Goal: Task Accomplishment & Management: Use online tool/utility

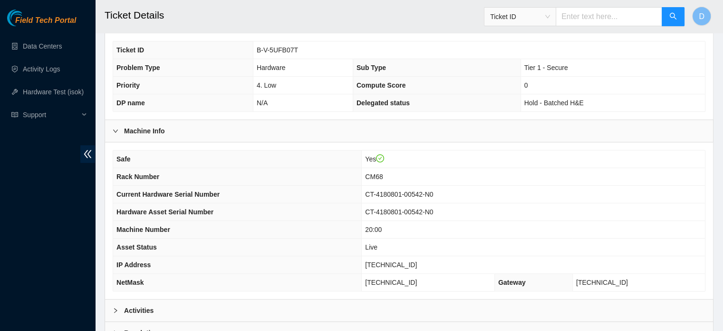
scroll to position [301, 0]
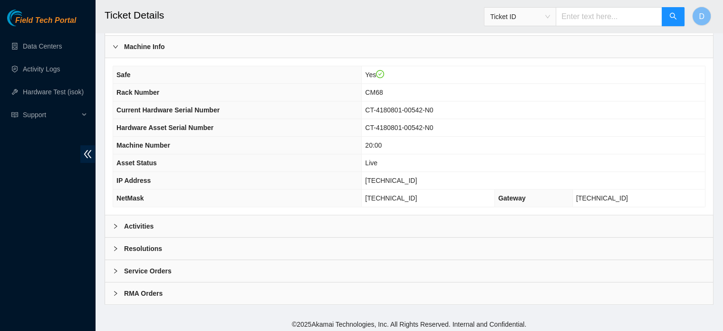
click at [369, 217] on div "Activities" at bounding box center [409, 226] width 608 height 22
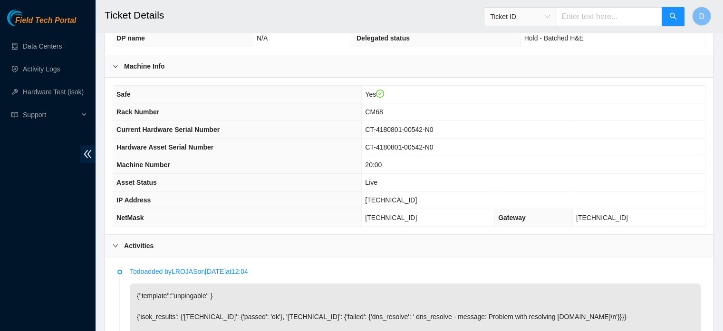
scroll to position [196, 0]
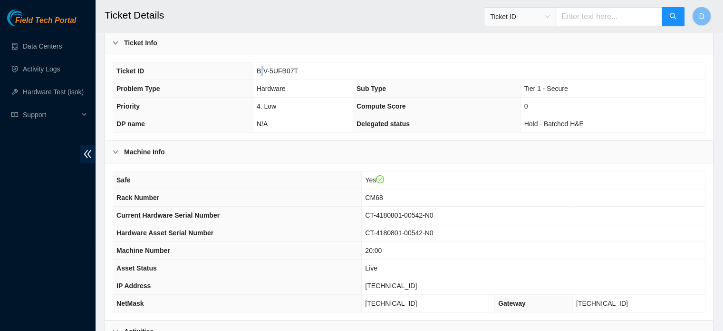
click at [262, 69] on span "B-V-5UFB07T" at bounding box center [277, 71] width 41 height 8
drag, startPoint x: 257, startPoint y: 69, endPoint x: 301, endPoint y: 72, distance: 43.4
click at [301, 72] on td "B-V-5UFB07T" at bounding box center [479, 71] width 452 height 18
copy span "B-V-5UFB07T"
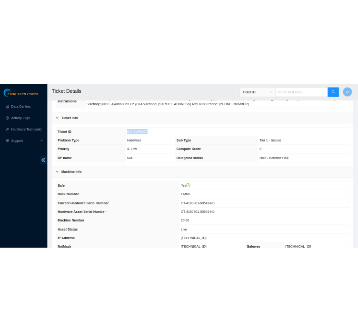
scroll to position [148, 0]
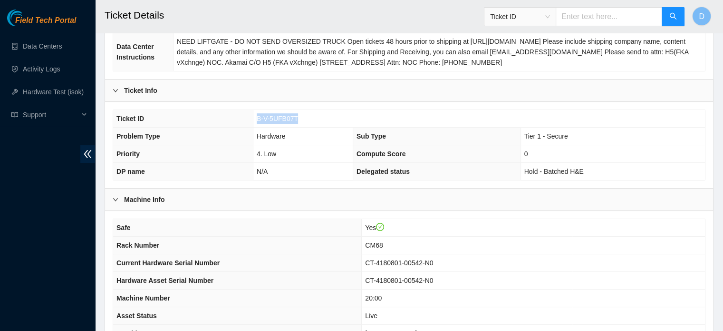
copy span "B-V-5UFB07T"
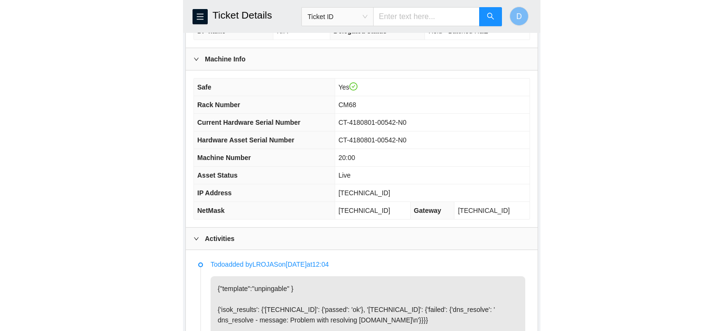
scroll to position [321, 0]
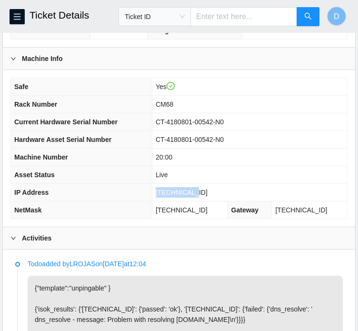
drag, startPoint x: 171, startPoint y: 201, endPoint x: 211, endPoint y: 203, distance: 40.5
click at [211, 201] on td "[TECHNICAL_ID]" at bounding box center [249, 193] width 195 height 18
copy span "[TECHNICAL_ID]"
drag, startPoint x: 171, startPoint y: 219, endPoint x: 243, endPoint y: 224, distance: 72.5
click at [227, 219] on td "[TECHNICAL_ID]" at bounding box center [190, 210] width 76 height 18
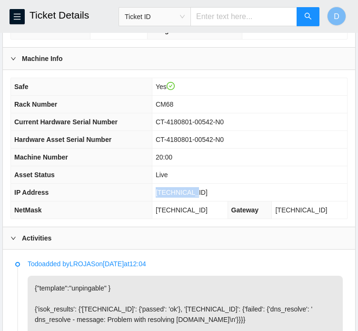
copy span "[TECHNICAL_ID]"
drag, startPoint x: 172, startPoint y: 165, endPoint x: 199, endPoint y: 169, distance: 27.0
click at [199, 166] on td "20:00" at bounding box center [249, 157] width 195 height 18
copy span "20:00"
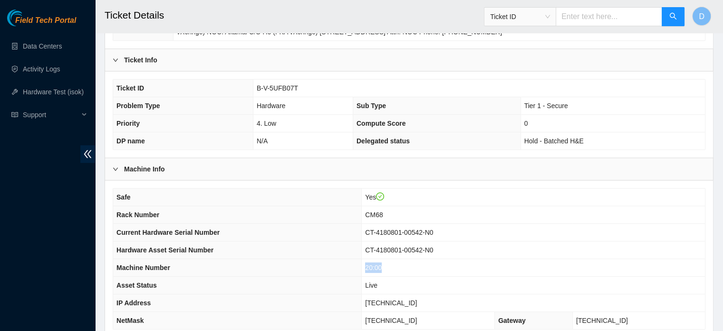
scroll to position [178, 0]
drag, startPoint x: 255, startPoint y: 89, endPoint x: 301, endPoint y: 89, distance: 45.2
click at [301, 89] on td "B-V-5UFB07T" at bounding box center [479, 89] width 452 height 18
copy span "B-V-5UFB07T"
click at [53, 92] on link "Hardware Test (isok)" at bounding box center [53, 92] width 61 height 8
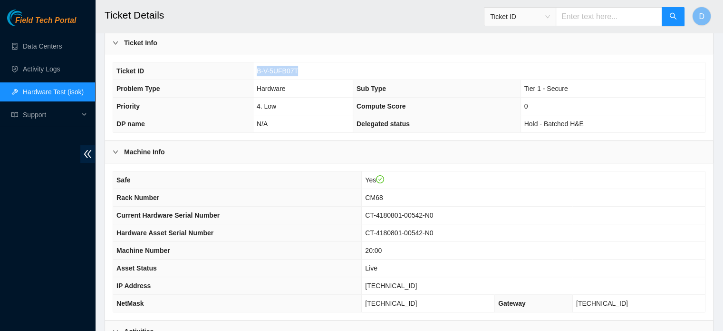
scroll to position [196, 0]
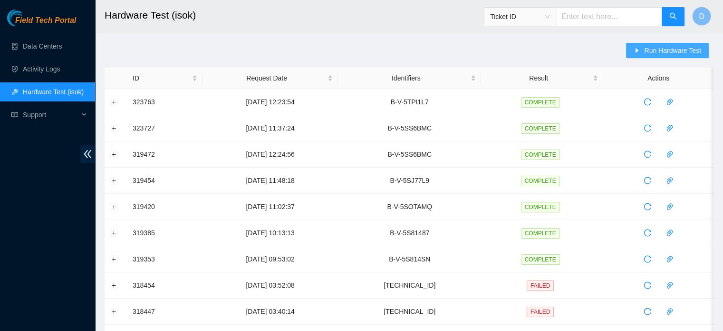
click at [653, 55] on span "Run Hardware Test" at bounding box center [672, 50] width 57 height 10
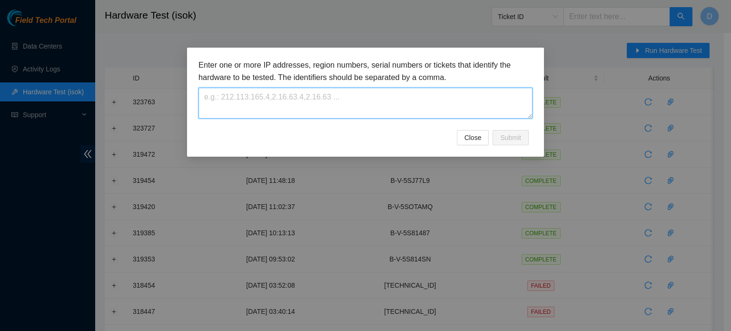
click at [377, 93] on textarea at bounding box center [365, 103] width 334 height 31
paste textarea "B-V-5UFB07T"
type textarea "B-V-5UFB07T"
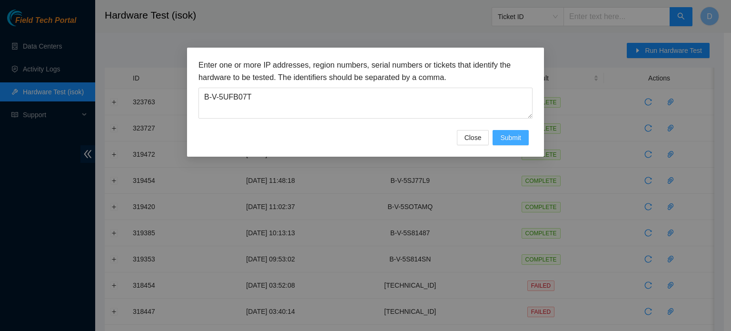
click at [510, 130] on button "Submit" at bounding box center [510, 137] width 36 height 15
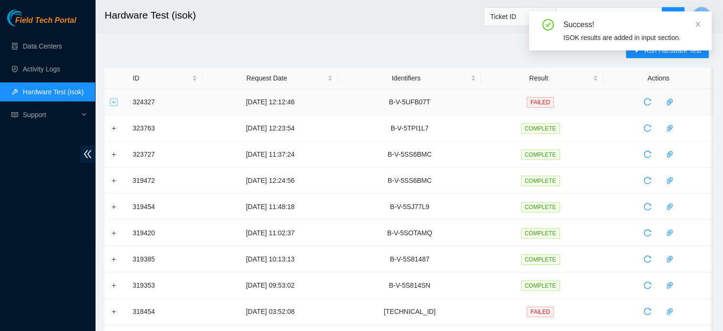
click at [111, 101] on button "Expand row" at bounding box center [114, 102] width 8 height 8
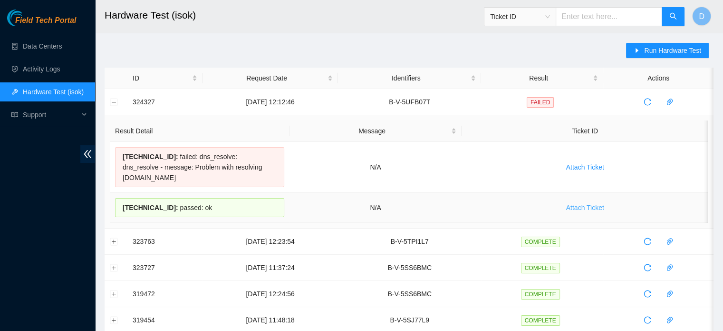
click at [587, 202] on span "Attach Ticket" at bounding box center [585, 207] width 38 height 10
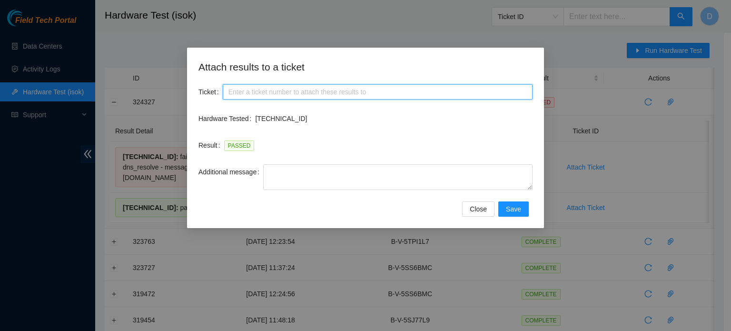
click at [297, 98] on input "Ticket" at bounding box center [378, 91] width 310 height 15
paste input "B-V-5UFB07T"
type input "B-V-5UFB07T"
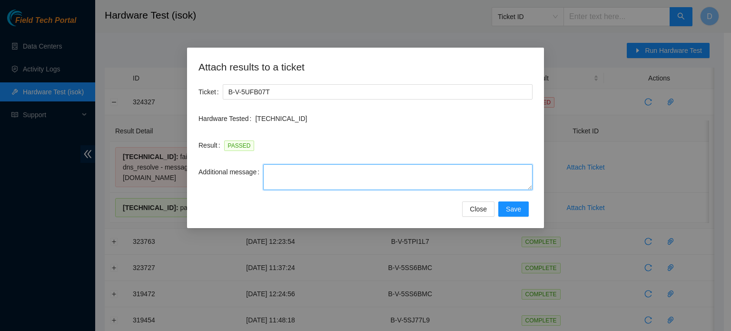
click at [286, 176] on textarea "Additional message" at bounding box center [397, 177] width 269 height 26
paste textarea "-Contacted Nocc, and got access -Safely powered down machine -Power on/rebooted…"
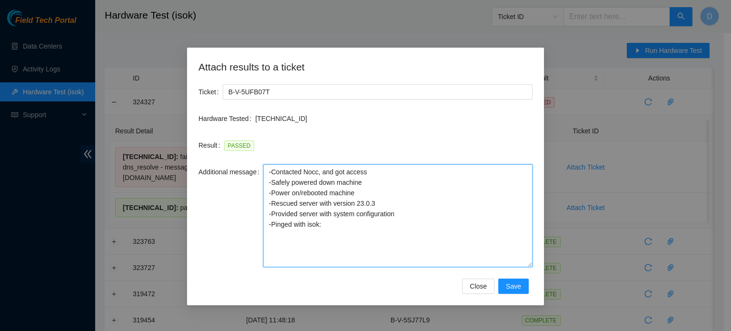
drag, startPoint x: 527, startPoint y: 183, endPoint x: 491, endPoint y: 222, distance: 53.2
click at [528, 259] on textarea "-Contacted Nocc, and got access -Safely powered down machine -Power on/rebooted…" at bounding box center [397, 215] width 269 height 103
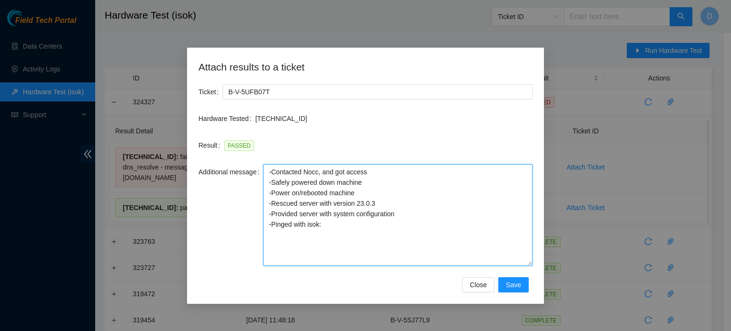
click at [361, 186] on textarea "-Contacted Nocc, and got access -Safely powered down machine -Power on/rebooted…" at bounding box center [397, 214] width 269 height 101
click at [361, 192] on textarea "-Contacted Nocc, and got access -Safely powered down machine -Power on/rebooted…" at bounding box center [397, 214] width 269 height 101
click at [388, 199] on textarea "-Contacted Nocc, and got access -Safely powered down machine -Power on/rebooted…" at bounding box center [397, 214] width 269 height 101
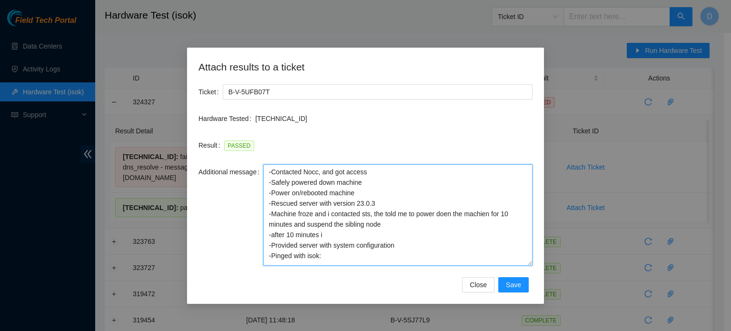
drag, startPoint x: 271, startPoint y: 190, endPoint x: 403, endPoint y: 202, distance: 132.3
click at [403, 202] on textarea "-Contacted Nocc, and got access -Safely powered down machine -Power on/rebooted…" at bounding box center [397, 214] width 269 height 101
click at [344, 234] on textarea "-Contacted Nocc, and got access -Safely powered down machine -Power on/rebooted…" at bounding box center [397, 214] width 269 height 101
paste textarea "-Power on/rebooted machine -Rescued server with version 23.0.3"
click at [272, 244] on textarea "-Contacted Nocc, and got access -Safely powered down machine -Power on/rebooted…" at bounding box center [397, 214] width 269 height 101
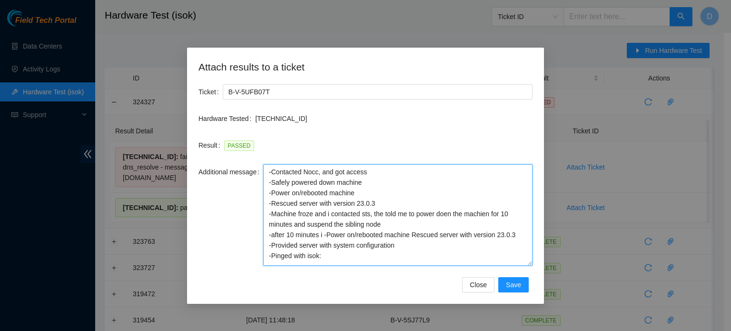
click at [328, 234] on textarea "-Contacted Nocc, and got access -Safely powered down machine -Power on/rebooted…" at bounding box center [397, 214] width 269 height 101
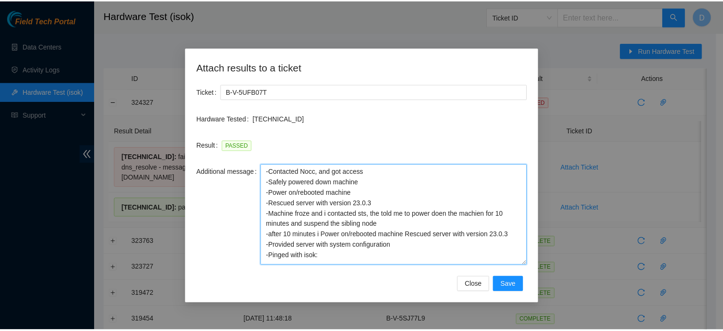
scroll to position [8, 0]
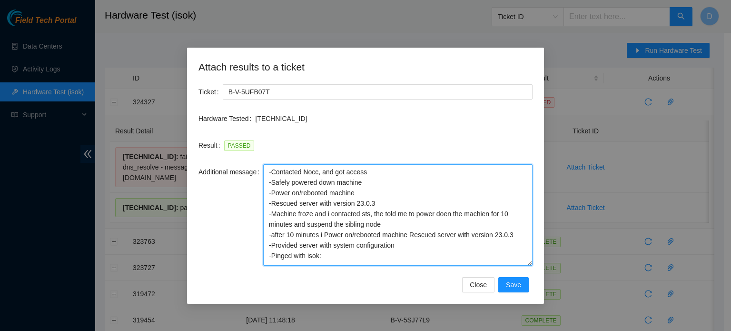
click at [382, 247] on textarea "-Contacted Nocc, and got access -Safely powered down machine -Power on/rebooted…" at bounding box center [397, 214] width 269 height 101
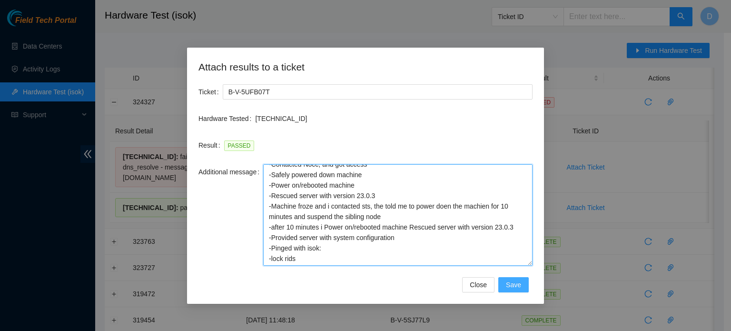
type textarea "-Contacted Nocc, and got access -Safely powered down machine -Power on/rebooted…"
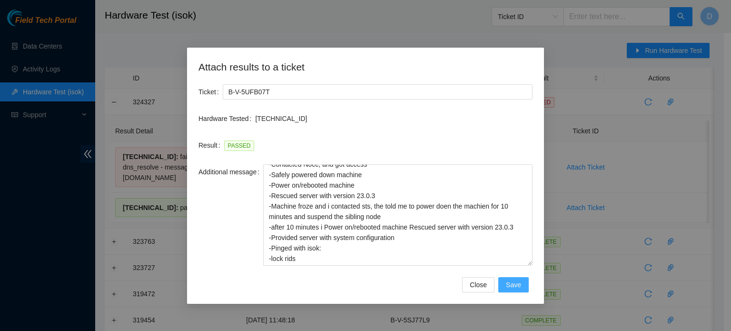
click at [517, 285] on span "Save" at bounding box center [513, 284] width 15 height 10
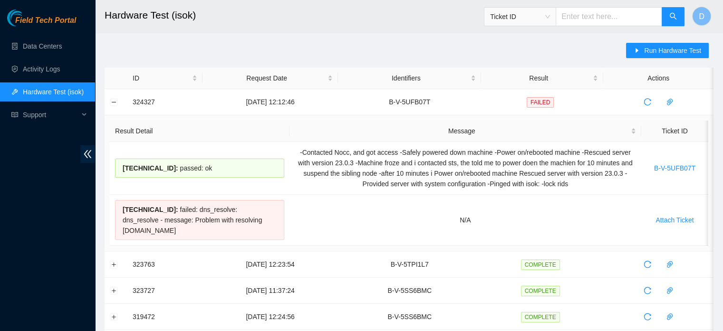
drag, startPoint x: 0, startPoint y: 262, endPoint x: 15, endPoint y: 268, distance: 16.4
click at [0, 262] on div "Field Tech Portal Data Centers Activity Logs Hardware Test (isok) Support" at bounding box center [47, 170] width 95 height 321
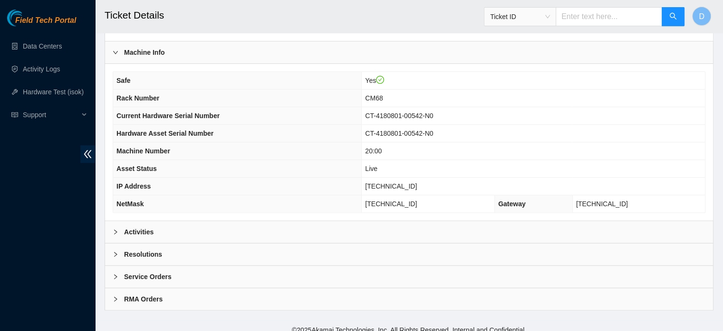
scroll to position [301, 0]
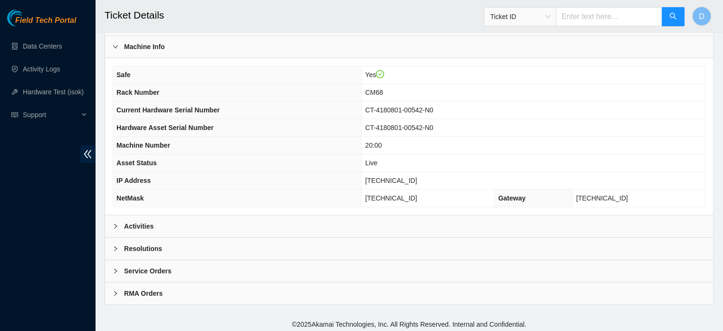
click at [170, 215] on div "Activities" at bounding box center [409, 226] width 608 height 22
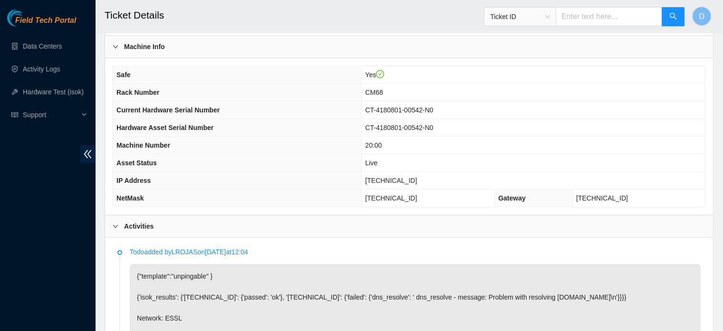
click at [166, 219] on div "Activities" at bounding box center [409, 226] width 608 height 22
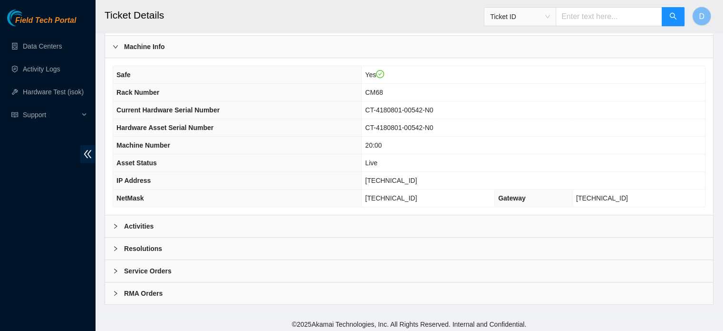
click at [137, 244] on b "Resolutions" at bounding box center [143, 248] width 38 height 10
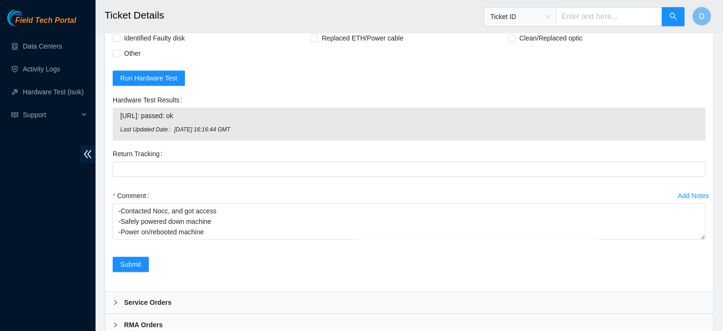
scroll to position [599, 0]
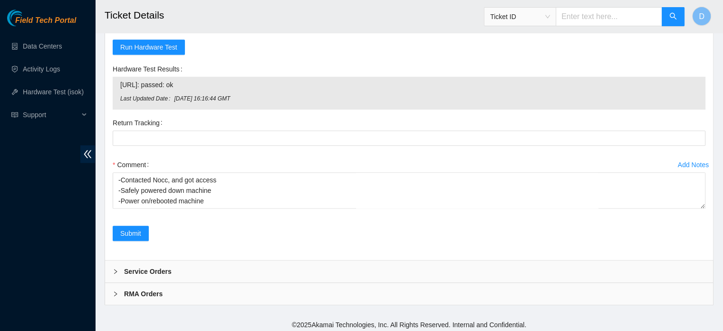
click at [1, 168] on div "Field Tech Portal Data Centers Activity Logs Hardware Test (isok) Support" at bounding box center [47, 170] width 95 height 321
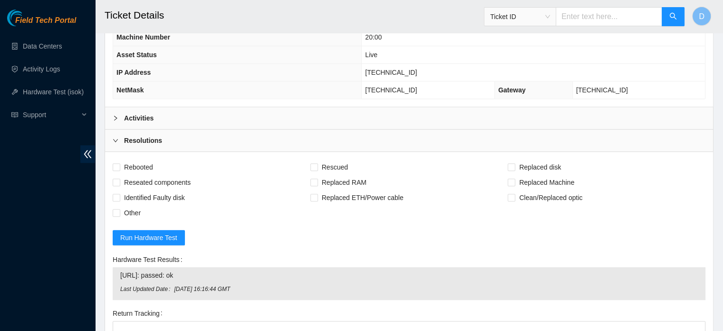
scroll to position [314, 0]
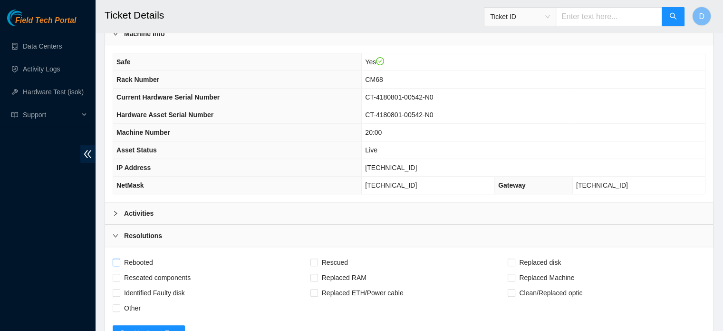
click at [134, 258] on span "Rebooted" at bounding box center [138, 261] width 37 height 15
click at [119, 258] on input "Rebooted" at bounding box center [116, 261] width 7 height 7
checkbox input "true"
click at [335, 260] on span "Rescued" at bounding box center [335, 261] width 34 height 15
click at [317, 260] on input "Rescued" at bounding box center [314, 261] width 7 height 7
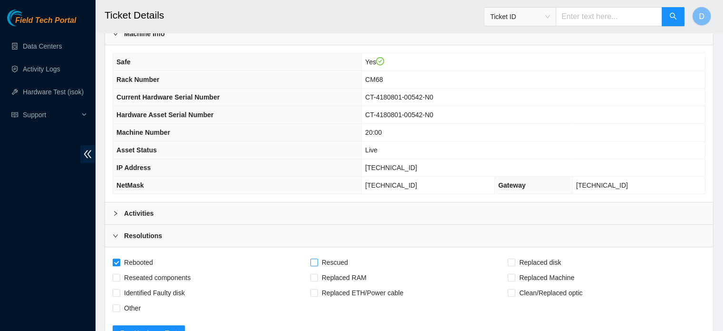
checkbox input "true"
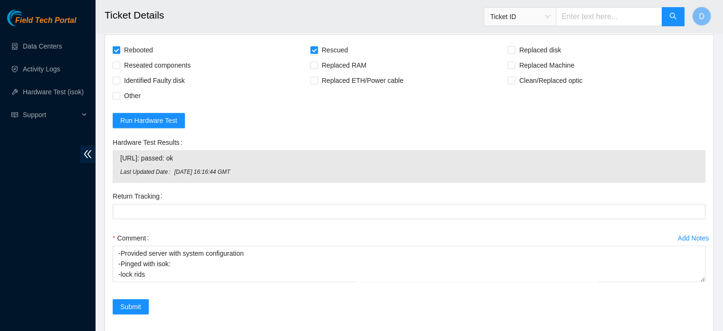
scroll to position [599, 0]
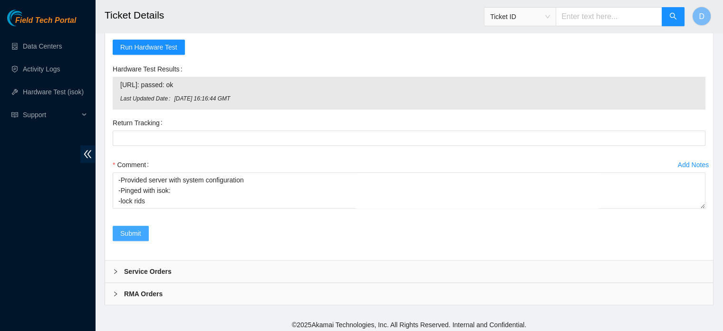
click at [135, 230] on span "Submit" at bounding box center [130, 233] width 21 height 10
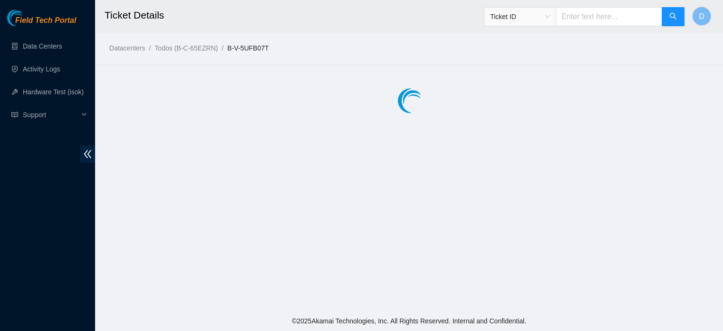
scroll to position [0, 0]
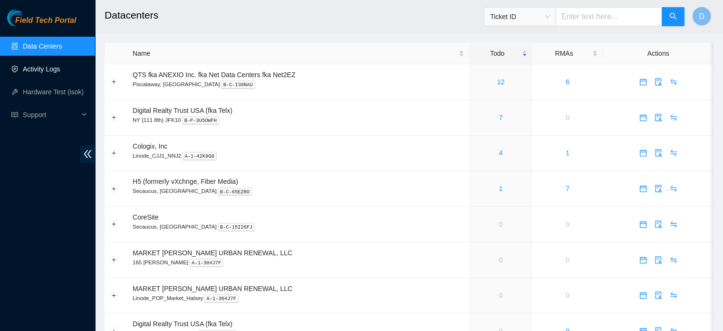
click at [59, 65] on link "Activity Logs" at bounding box center [42, 69] width 38 height 8
